Goal: Navigation & Orientation: Find specific page/section

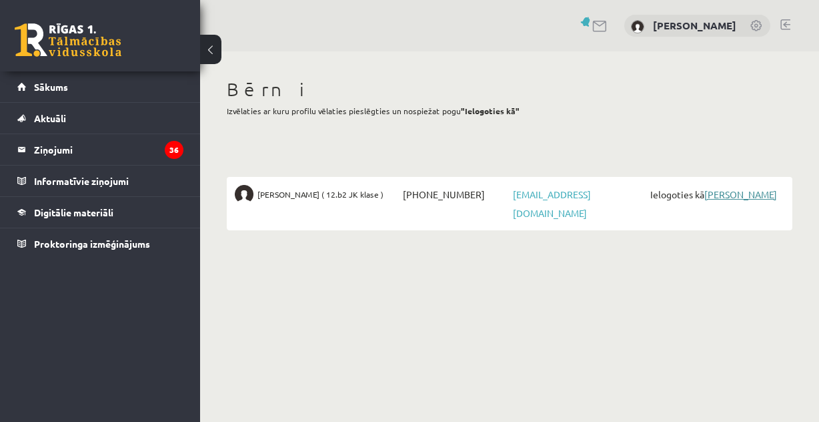
click at [736, 192] on link "[PERSON_NAME]" at bounding box center [741, 194] width 73 height 12
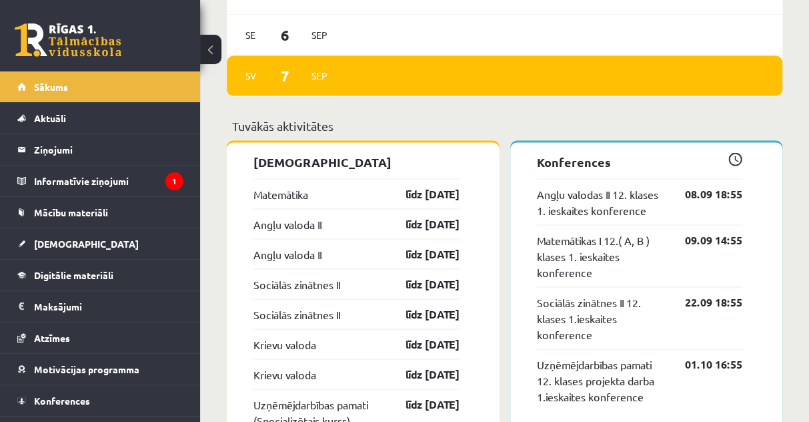
scroll to position [1134, 0]
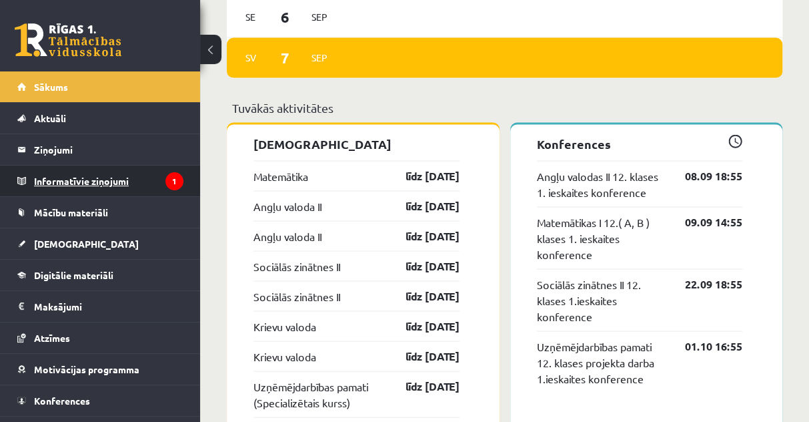
click at [111, 179] on legend "Informatīvie ziņojumi 1" at bounding box center [108, 180] width 149 height 31
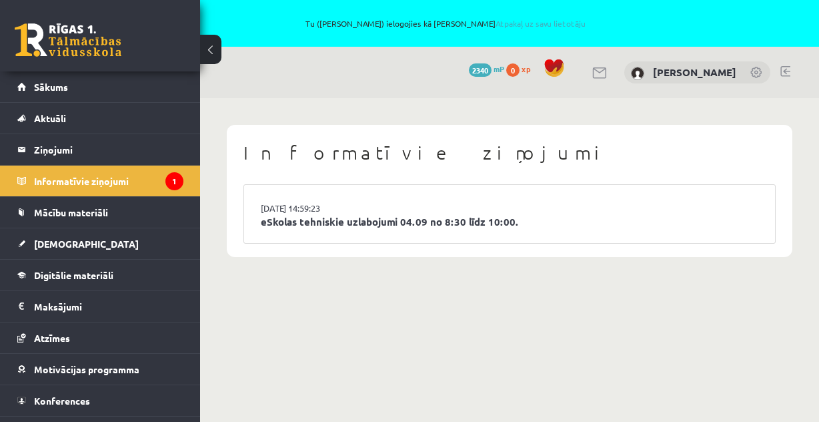
click at [786, 74] on link at bounding box center [786, 71] width 10 height 11
